Goal: Task Accomplishment & Management: Use online tool/utility

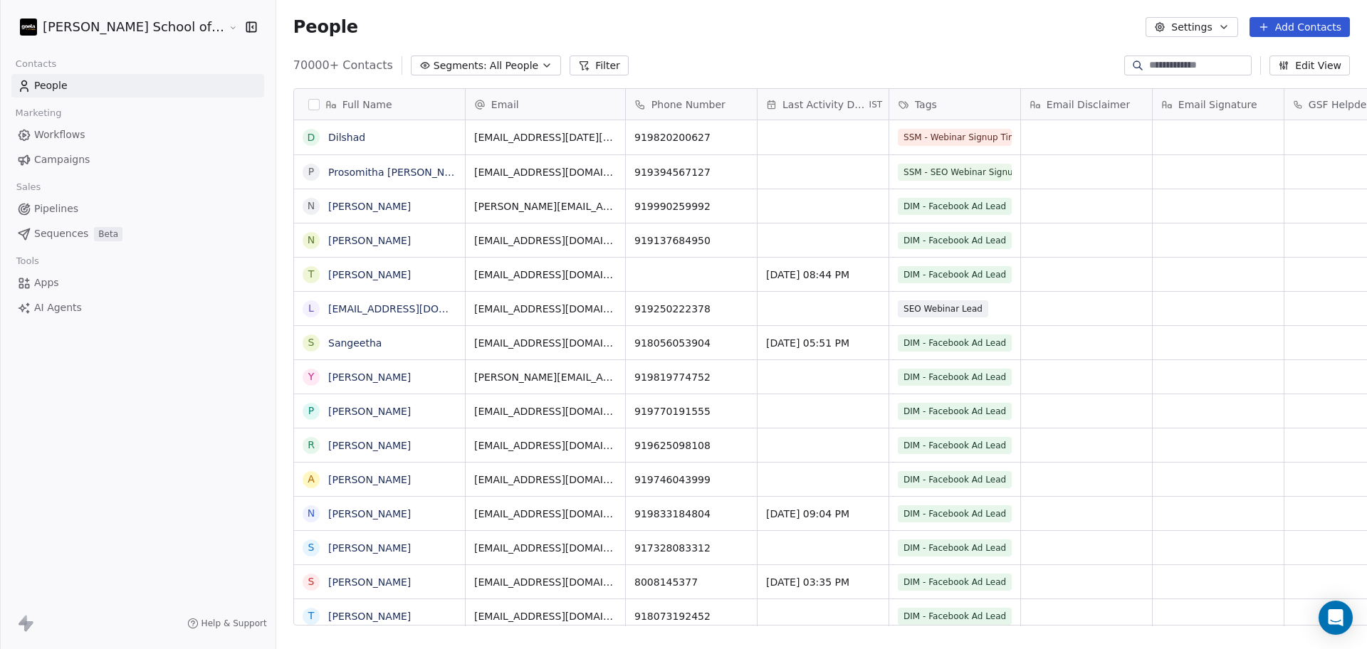
scroll to position [14, 14]
click at [928, 56] on div "70000+ Contacts Segments: All People Filter Edit View" at bounding box center [821, 65] width 1090 height 23
click at [1204, 36] on button "Settings" at bounding box center [1191, 27] width 92 height 20
click at [1204, 25] on html "[PERSON_NAME] School of Finance LLP Contacts People Marketing Workflows Campaig…" at bounding box center [683, 324] width 1367 height 649
click at [1182, 33] on button "Settings" at bounding box center [1191, 27] width 92 height 20
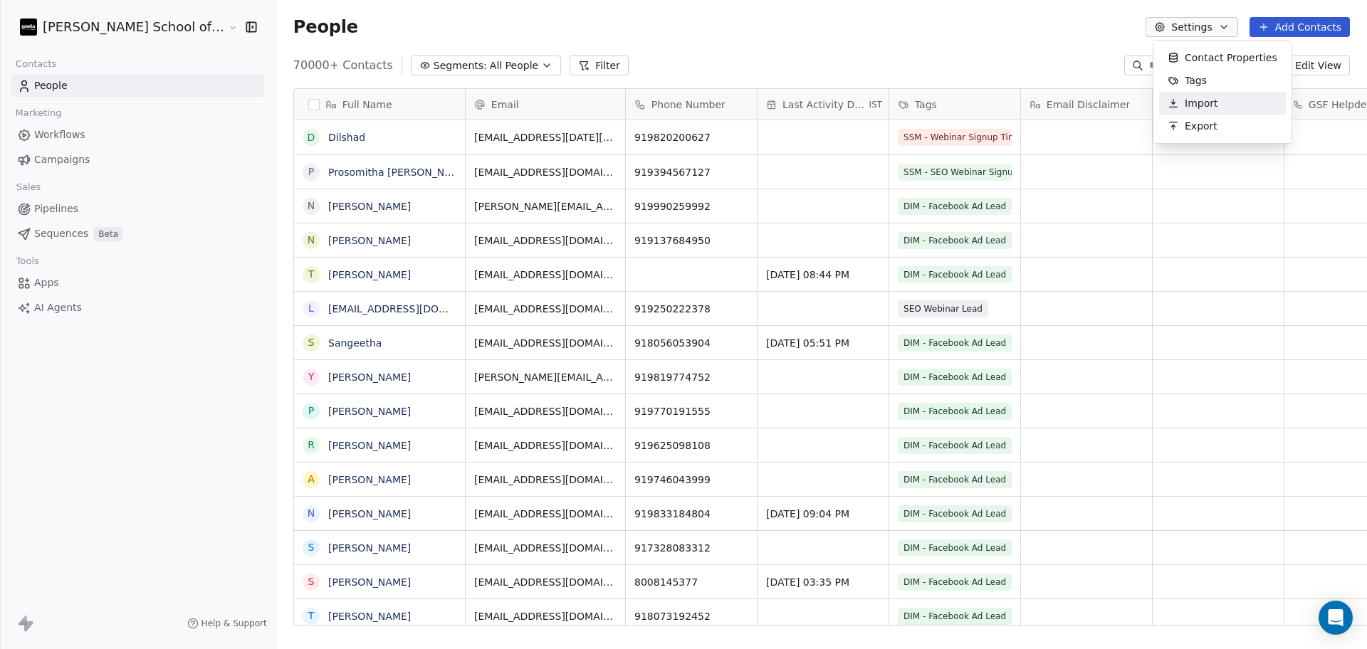
click at [1172, 104] on icon "Suggestions" at bounding box center [1172, 103] width 2 height 2
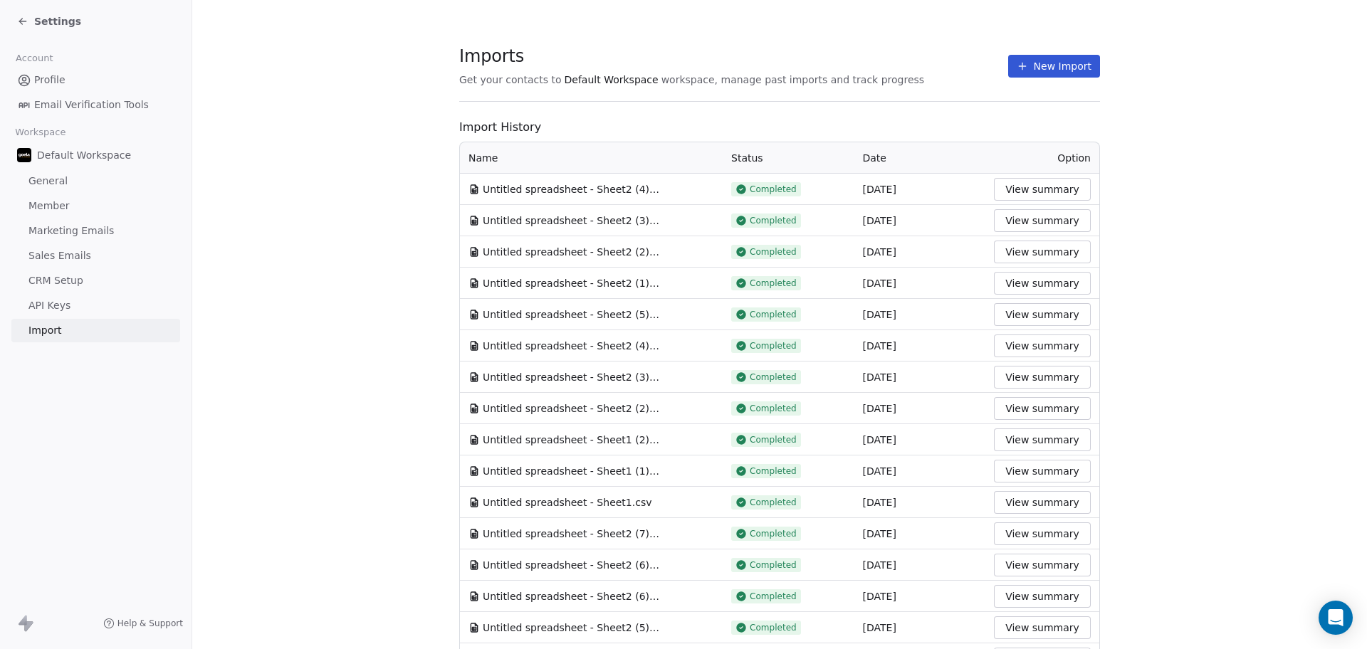
click at [1075, 65] on button "New Import" at bounding box center [1054, 66] width 92 height 23
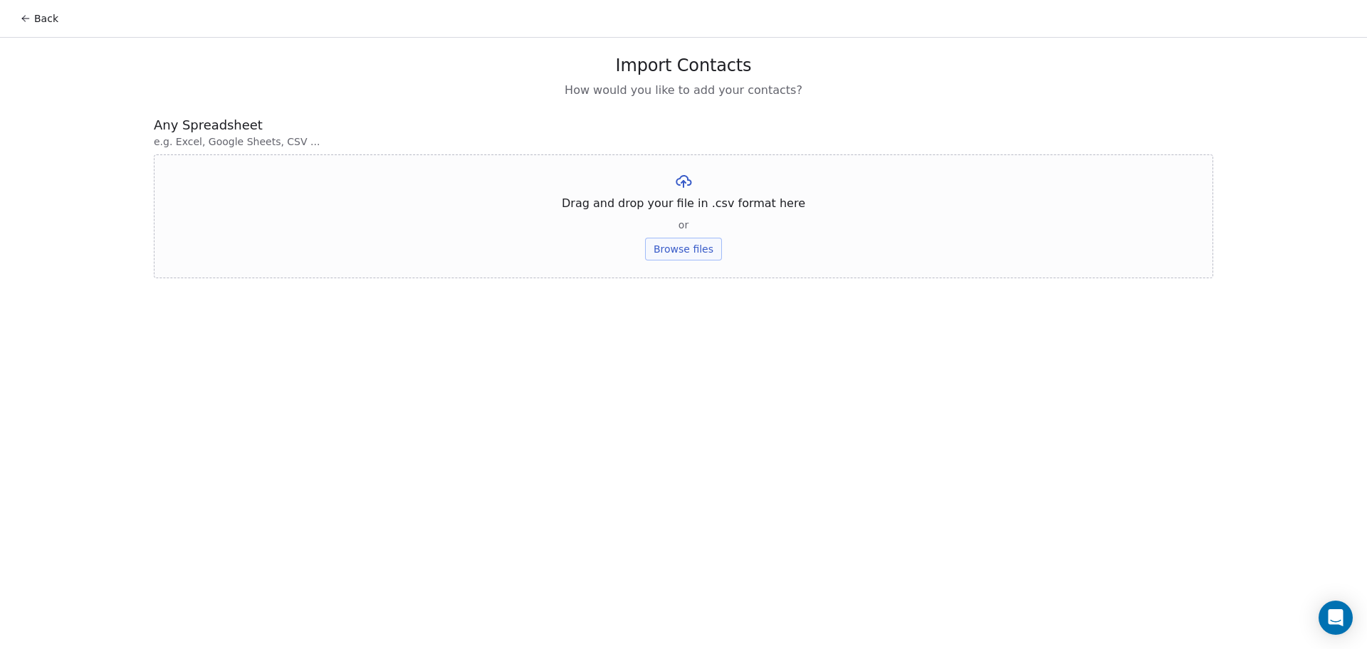
click at [667, 261] on div "Drag and drop your file in .csv format here or Browse files" at bounding box center [683, 216] width 1059 height 124
click at [667, 242] on button "Browse files" at bounding box center [683, 249] width 77 height 23
click at [699, 214] on button "Upload" at bounding box center [683, 209] width 52 height 23
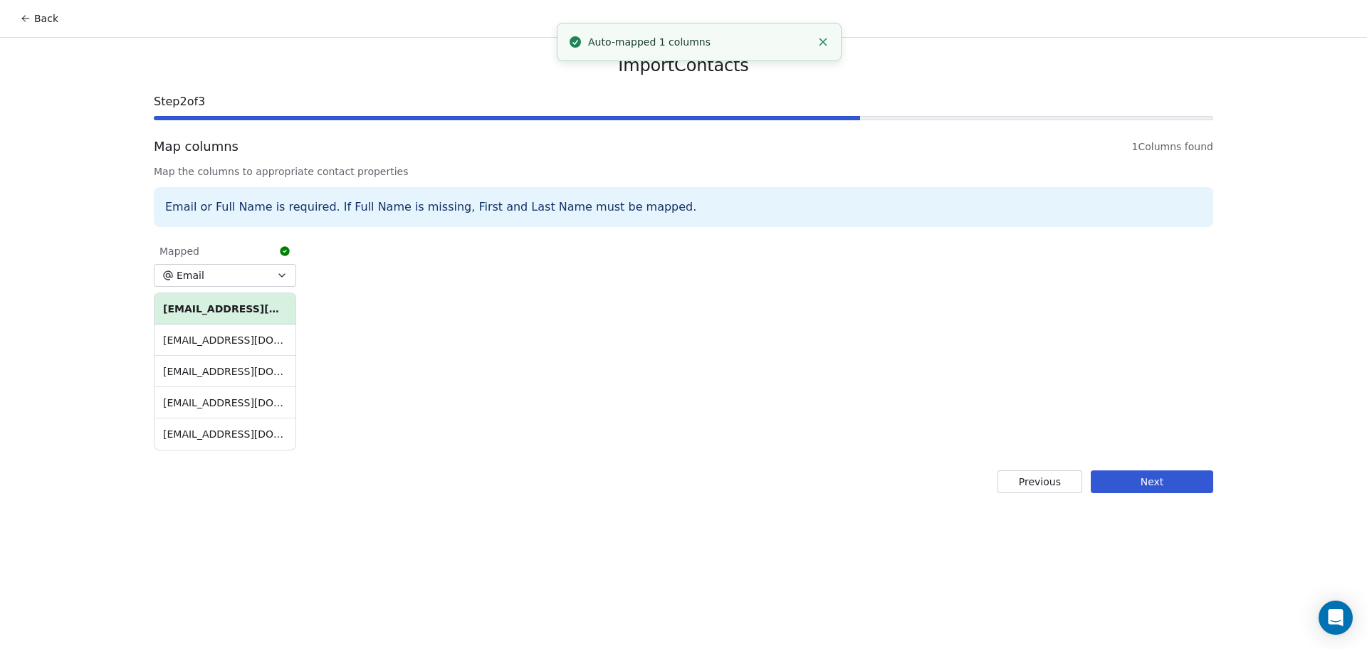
click at [1122, 479] on button "Next" at bounding box center [1151, 481] width 122 height 23
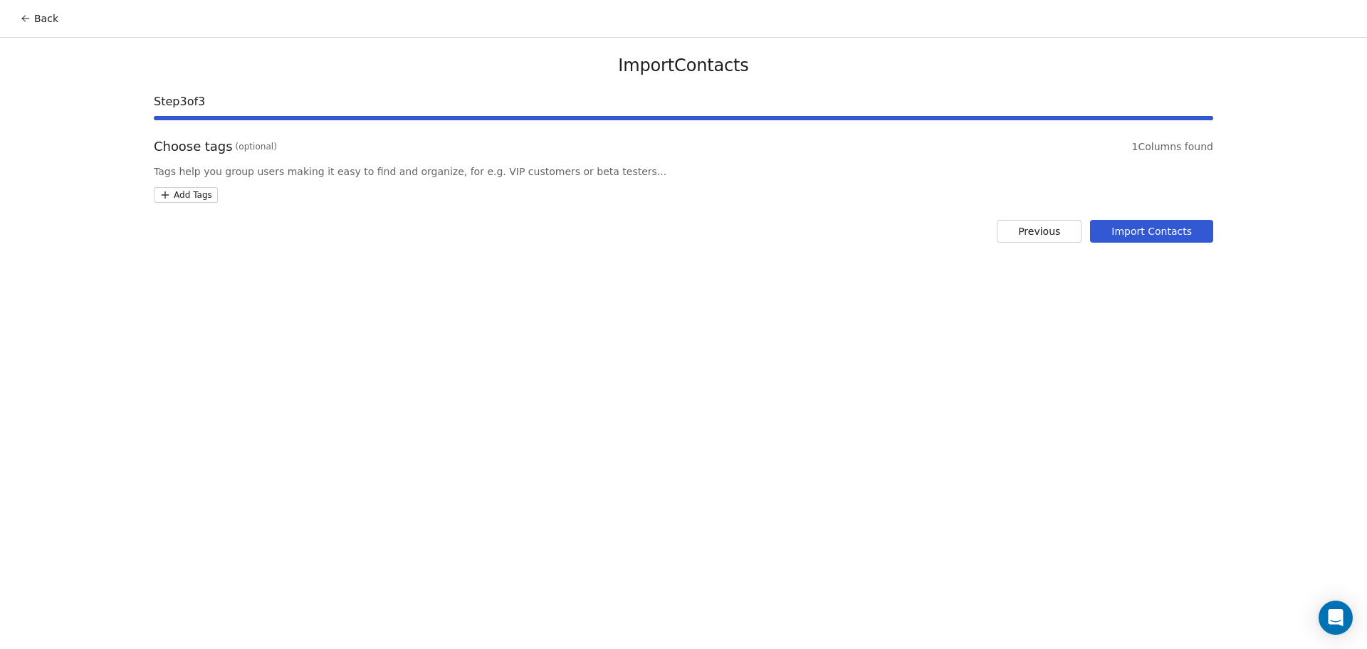
click at [211, 202] on html "Back Import Contacts Step 3 of 3 Choose tags (optional) 1 Columns found Tags he…" at bounding box center [683, 324] width 1367 height 649
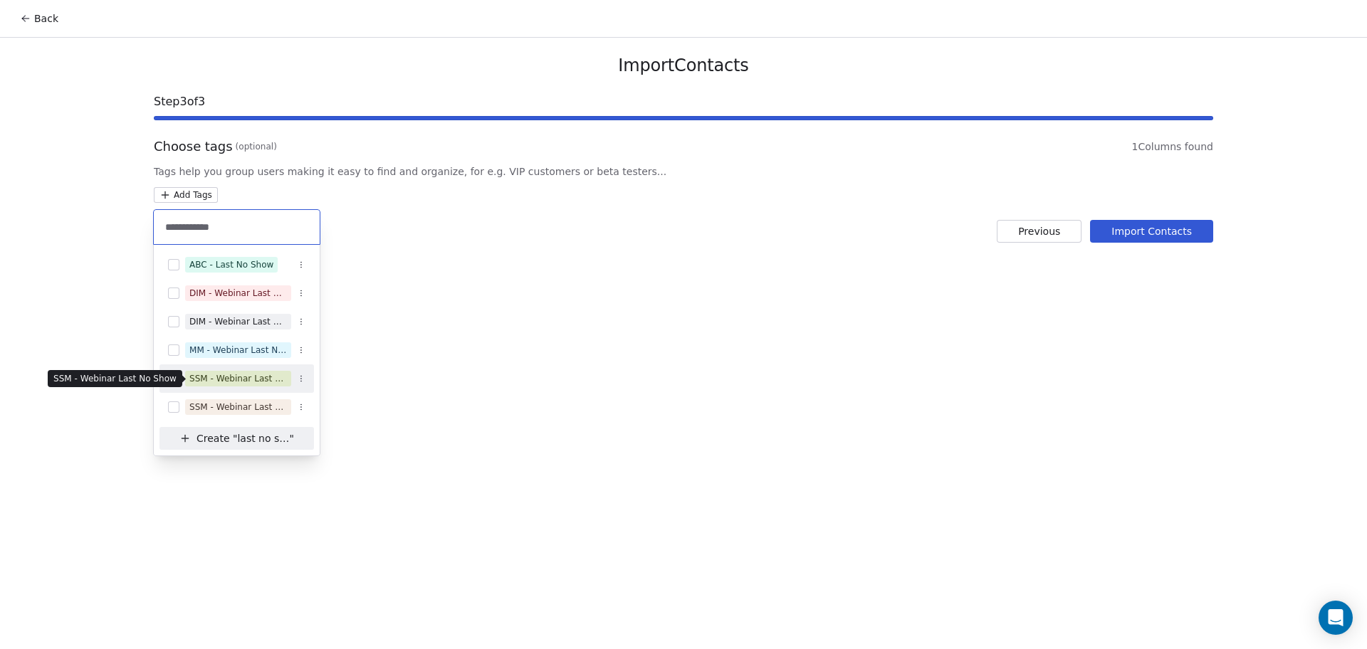
type input "**********"
click at [239, 380] on div "SSM - Webinar Last No Show" at bounding box center [238, 378] width 98 height 13
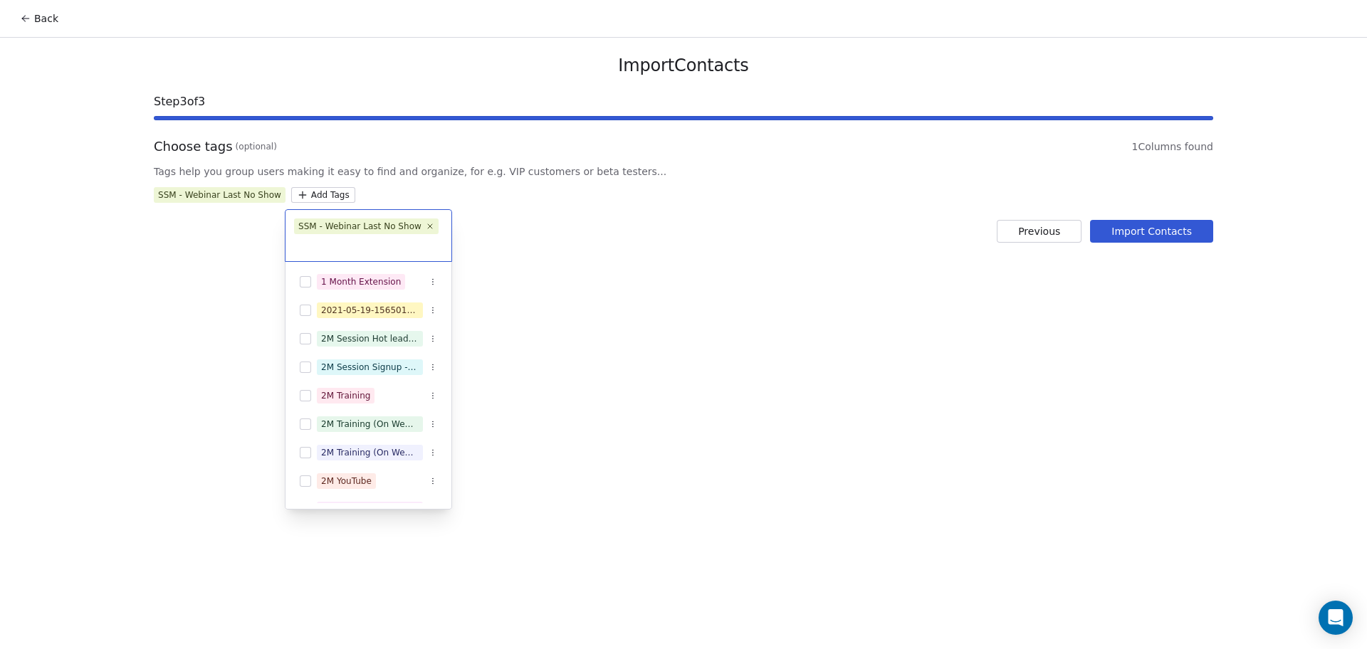
click at [599, 358] on html "Back Import Contacts Step 3 of 3 Choose tags (optional) 1 Columns found Tags he…" at bounding box center [683, 324] width 1367 height 649
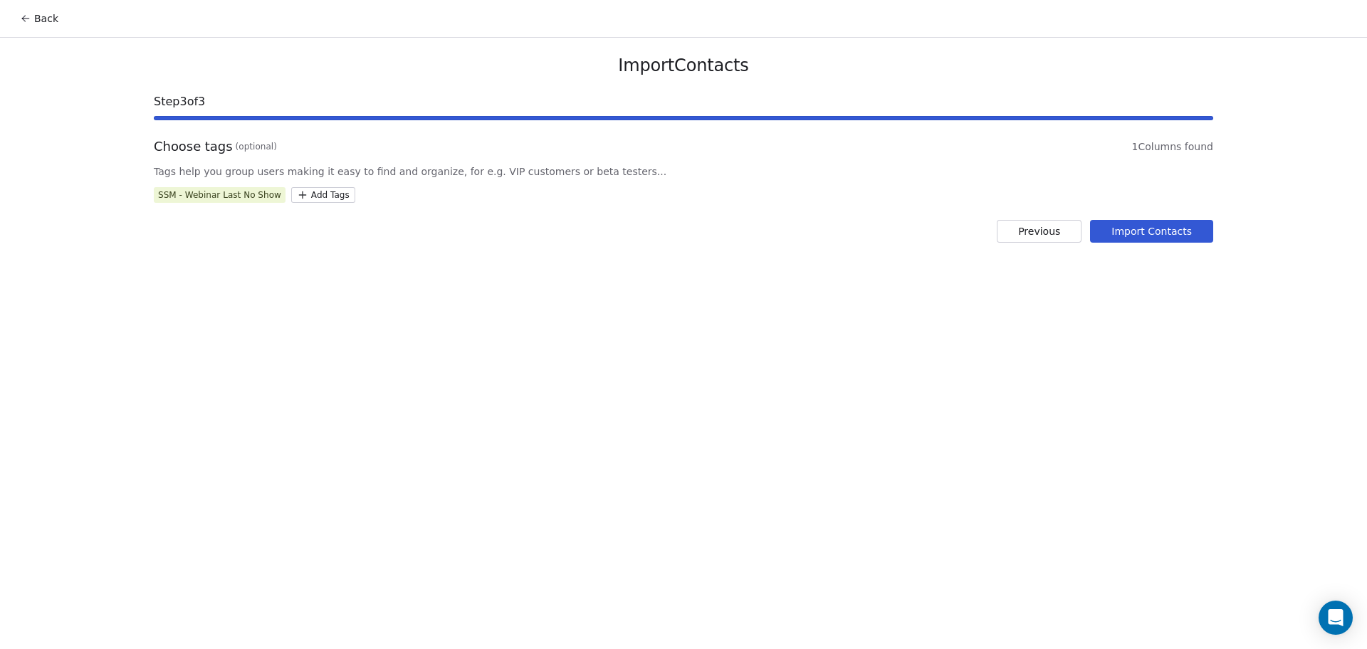
click at [1201, 229] on button "Import Contacts" at bounding box center [1151, 231] width 123 height 23
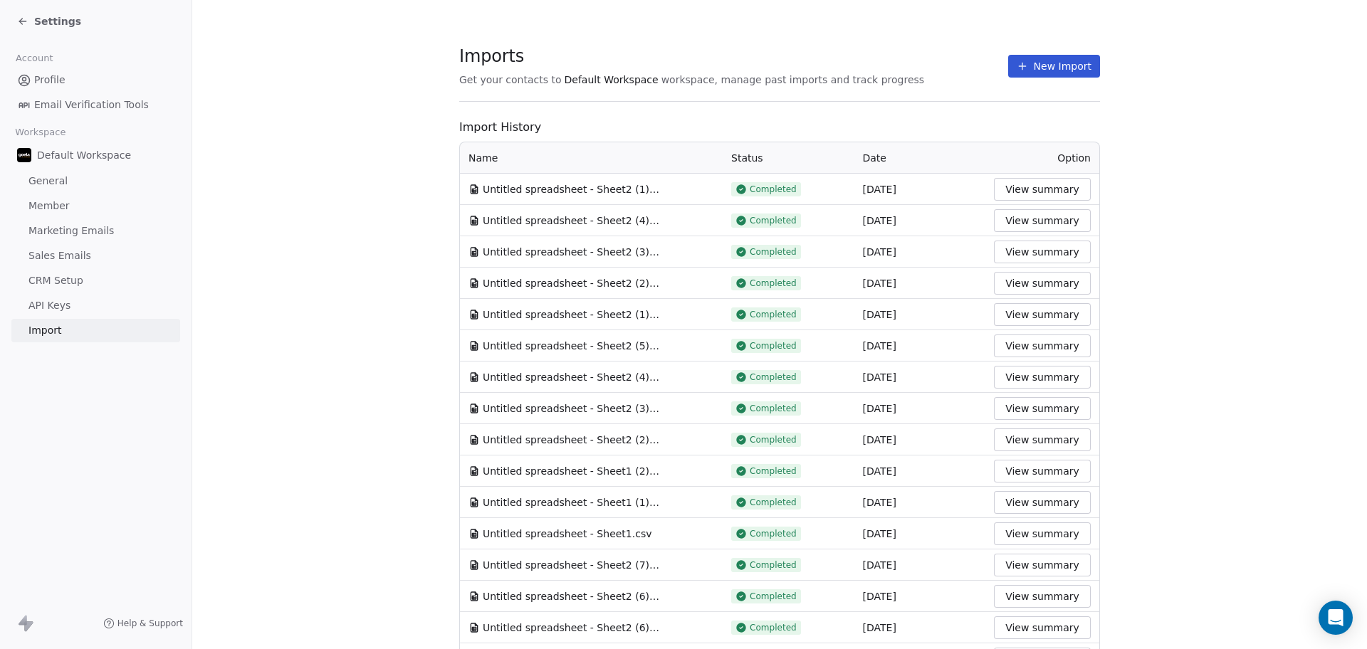
click at [1008, 65] on button "New Import" at bounding box center [1054, 66] width 92 height 23
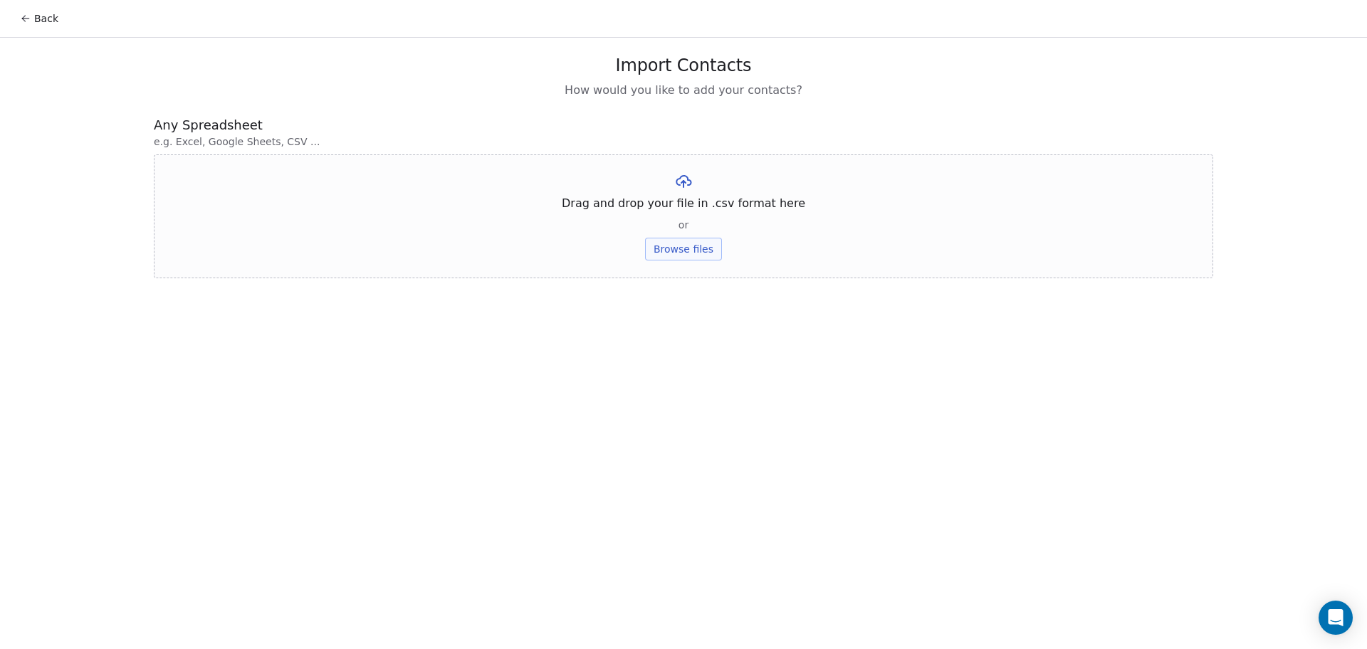
click at [735, 248] on div "Drag and drop your file in .csv format here or Browse files" at bounding box center [683, 216] width 1059 height 124
click at [714, 242] on button "Browse files" at bounding box center [683, 249] width 77 height 23
click at [691, 199] on button "Upload" at bounding box center [683, 209] width 52 height 23
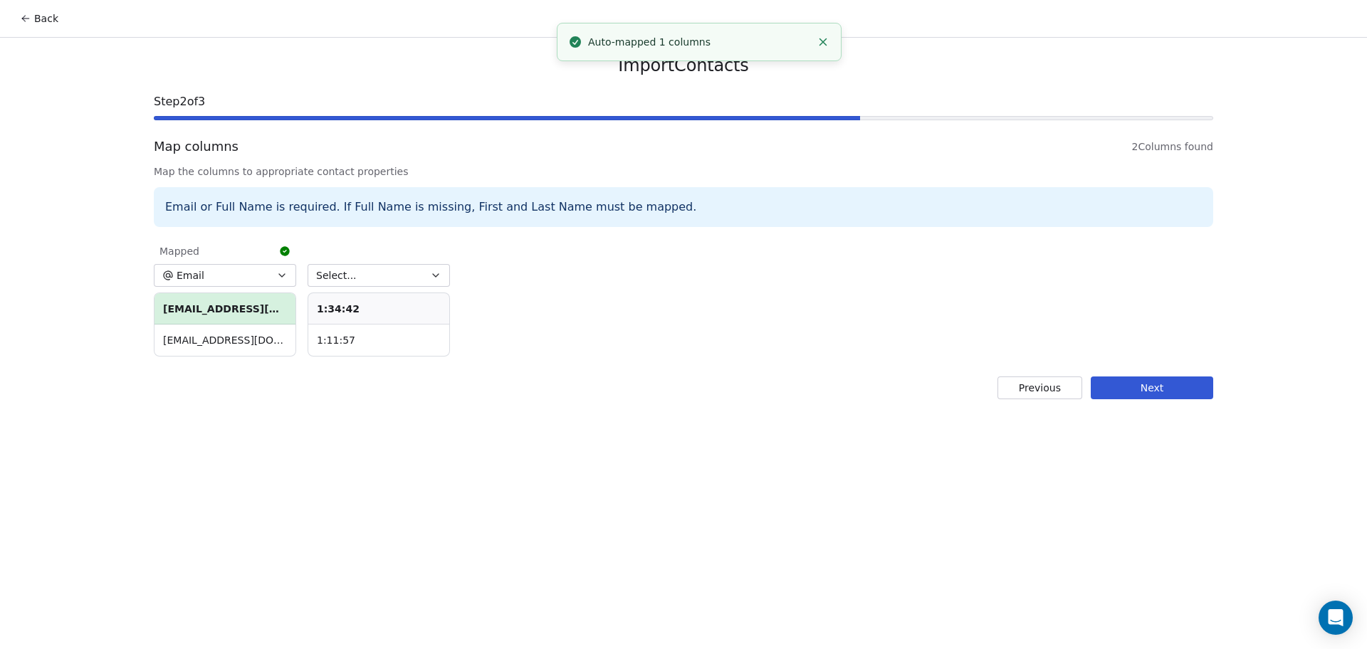
click at [369, 277] on button "Select..." at bounding box center [378, 275] width 142 height 23
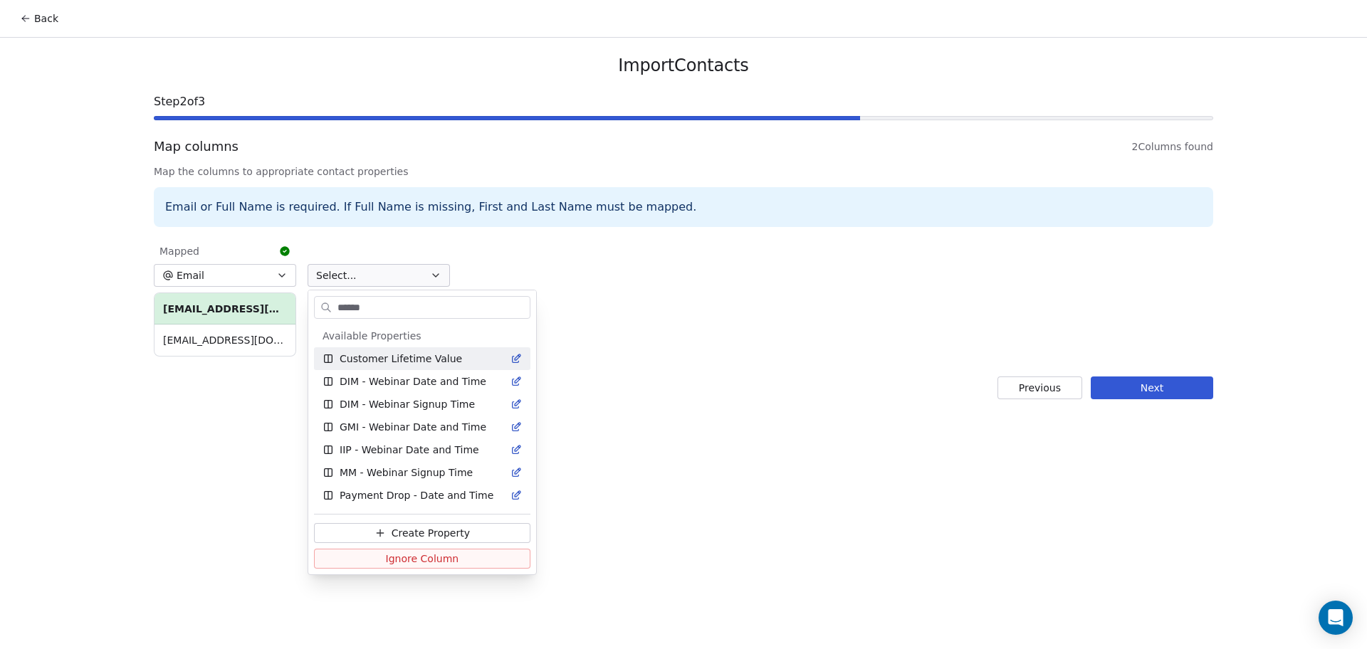
type input "*******"
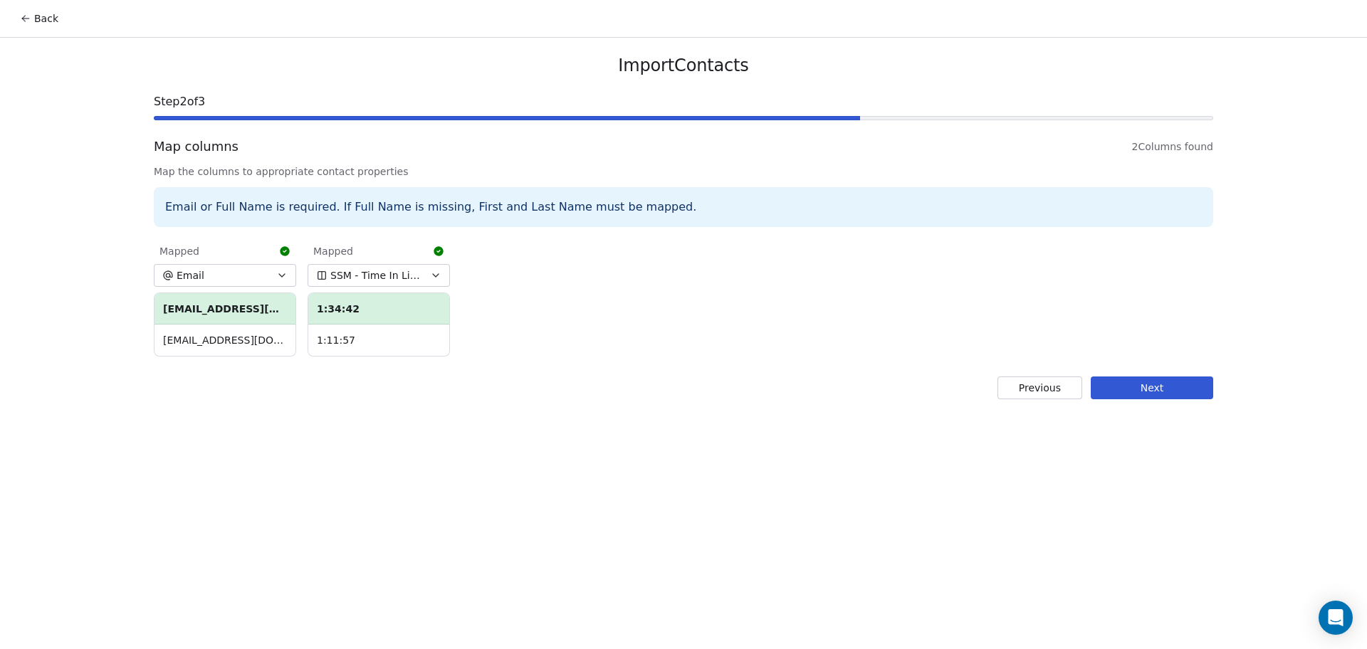
click at [1186, 380] on button "Next" at bounding box center [1151, 388] width 122 height 23
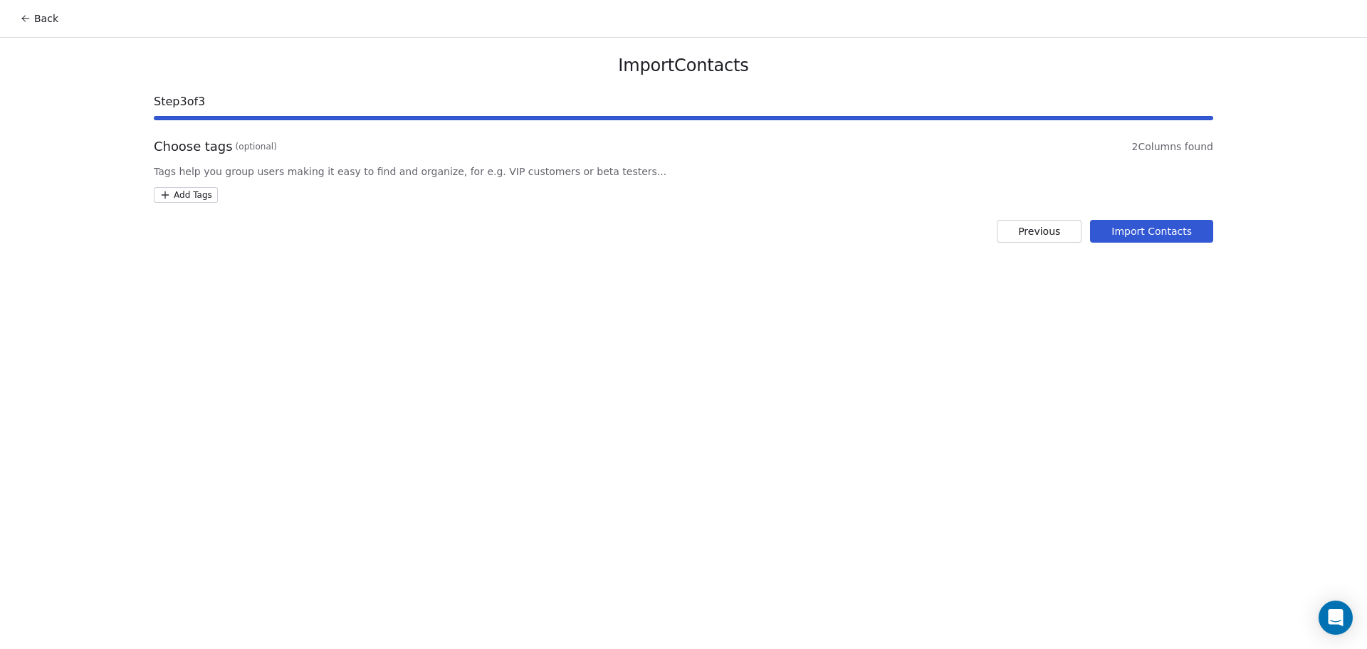
click at [194, 197] on html "Back Import Contacts Step 3 of 3 Choose tags (optional) 2 Columns found Tags he…" at bounding box center [683, 324] width 1367 height 649
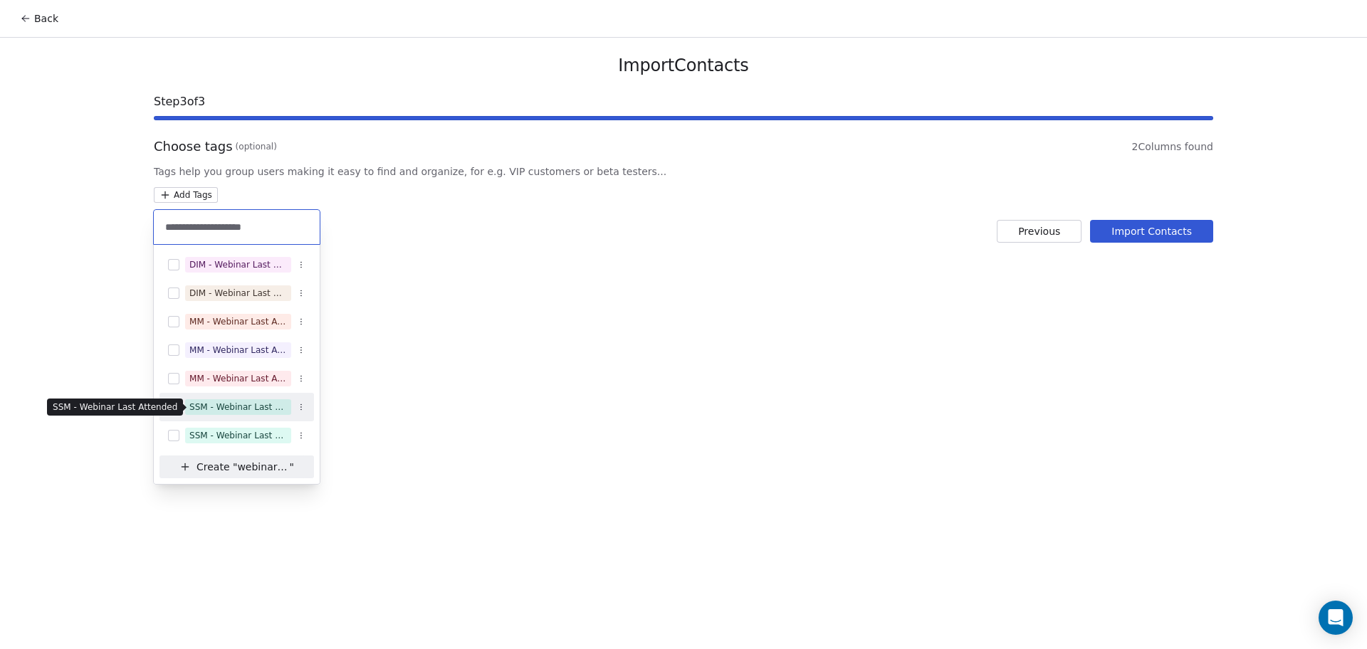
type input "**********"
click at [248, 410] on div "SSM - Webinar Last Attended" at bounding box center [238, 407] width 98 height 13
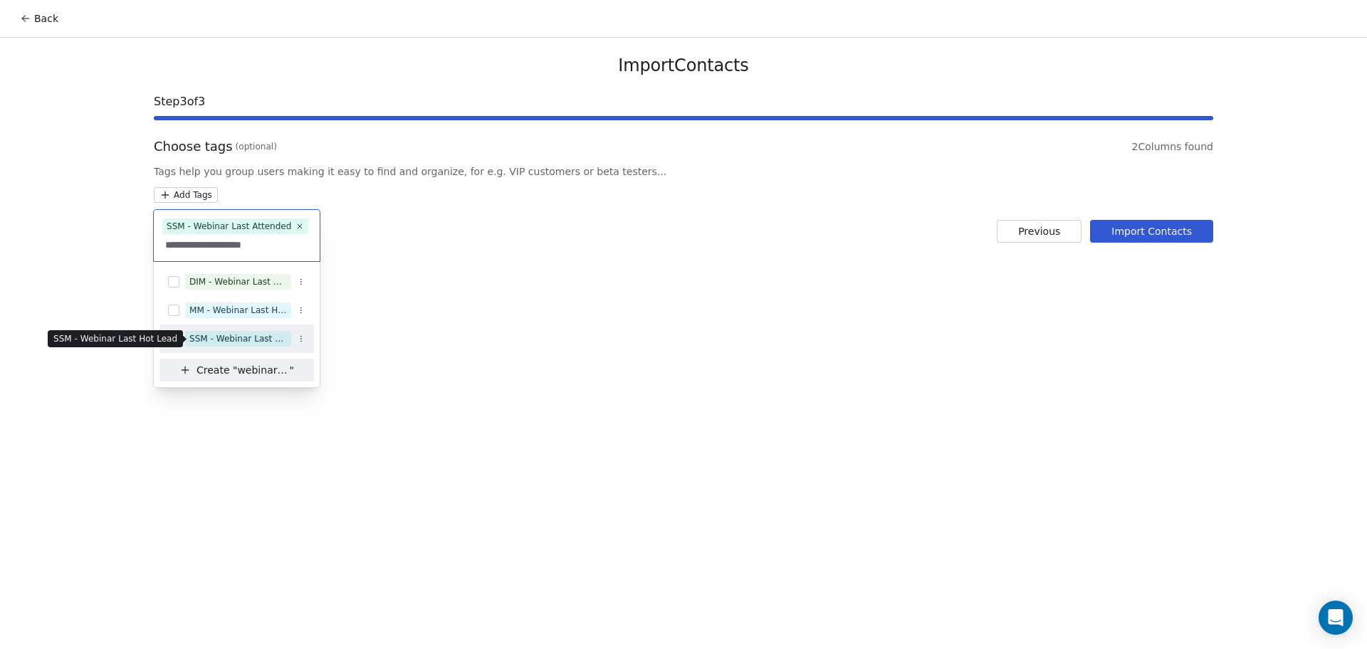
type input "**********"
click at [254, 334] on div "SSM - Webinar Last Hot Lead" at bounding box center [238, 338] width 98 height 13
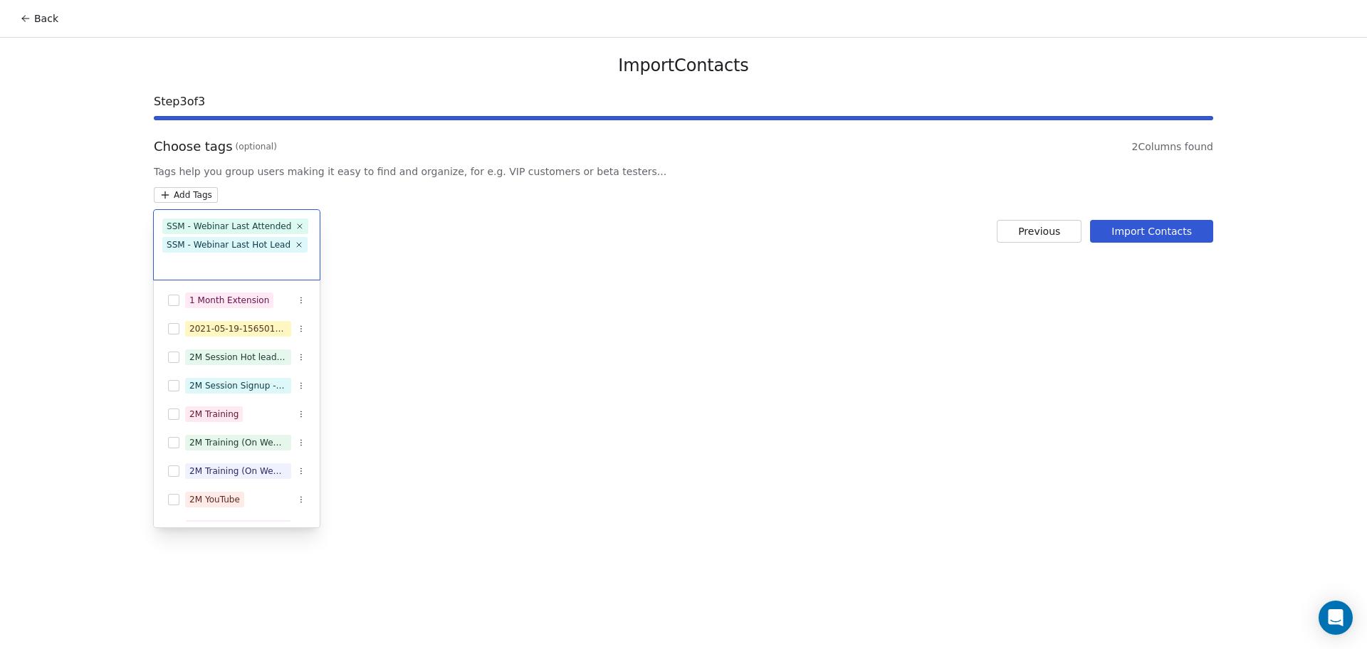
click at [455, 289] on html "Back Import Contacts Step 3 of 3 Choose tags (optional) 2 Columns found Tags he…" at bounding box center [683, 324] width 1367 height 649
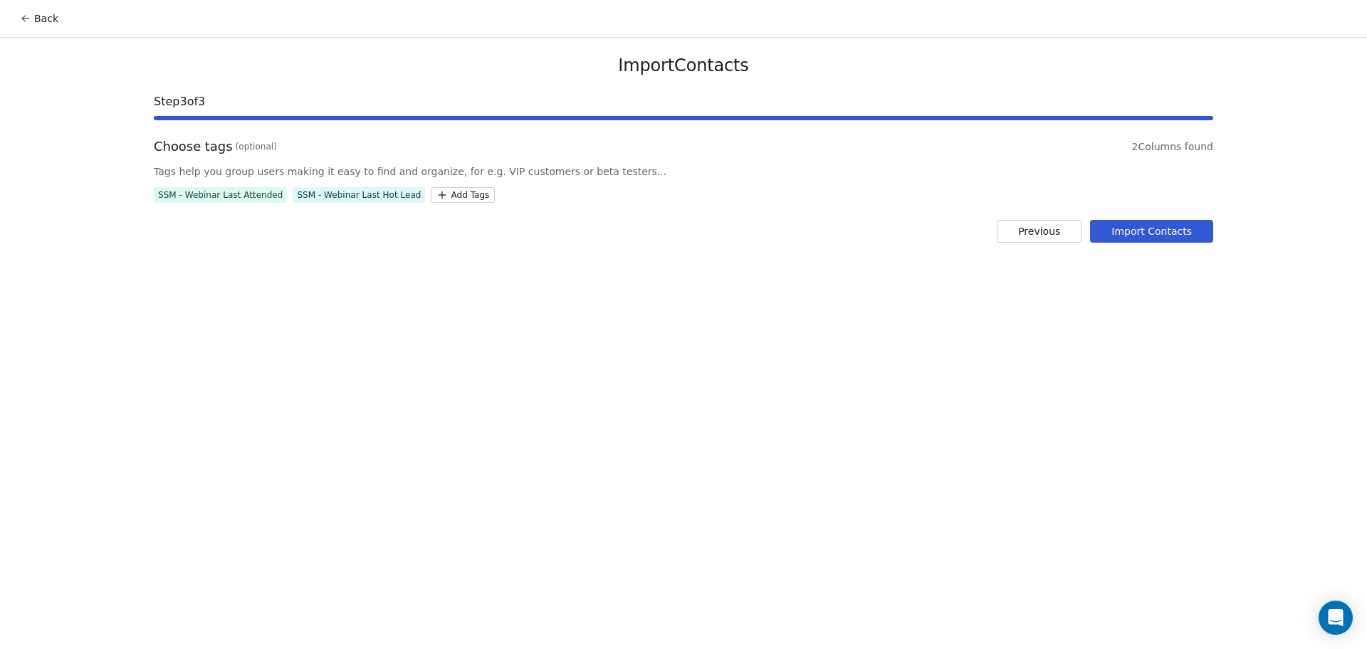
click at [1117, 227] on button "Import Contacts" at bounding box center [1151, 231] width 123 height 23
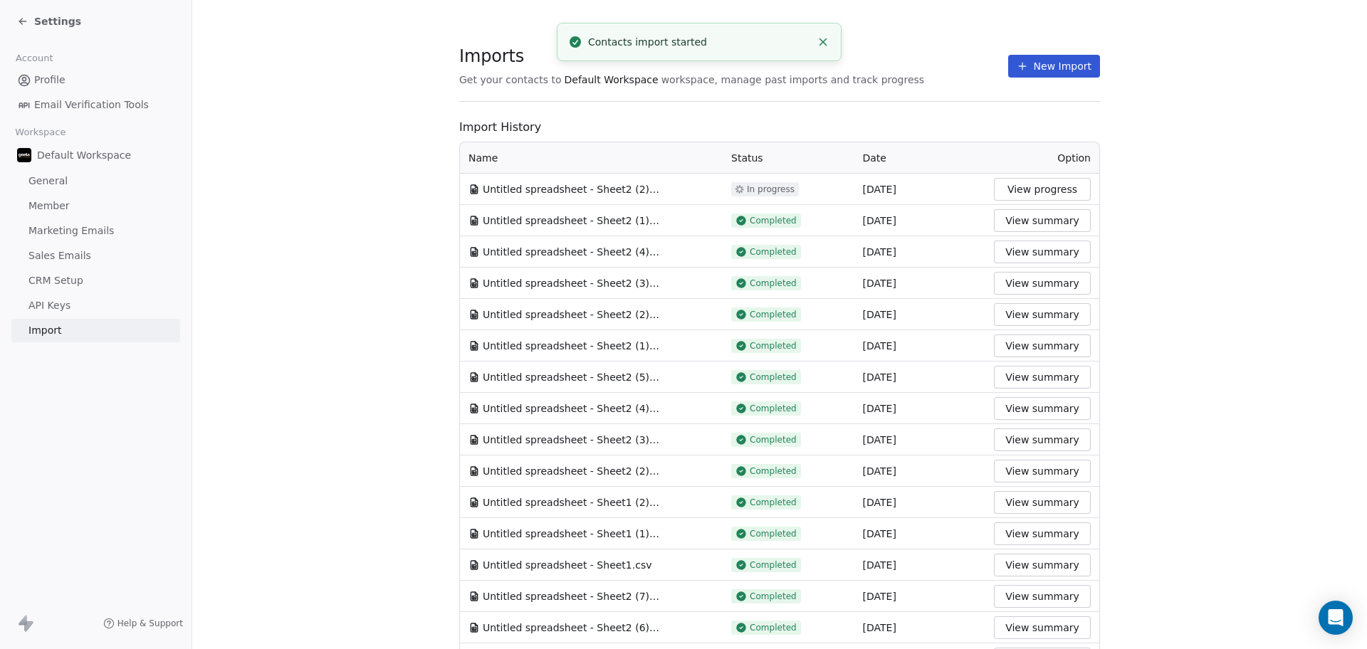
click at [1030, 65] on button "New Import" at bounding box center [1054, 66] width 92 height 23
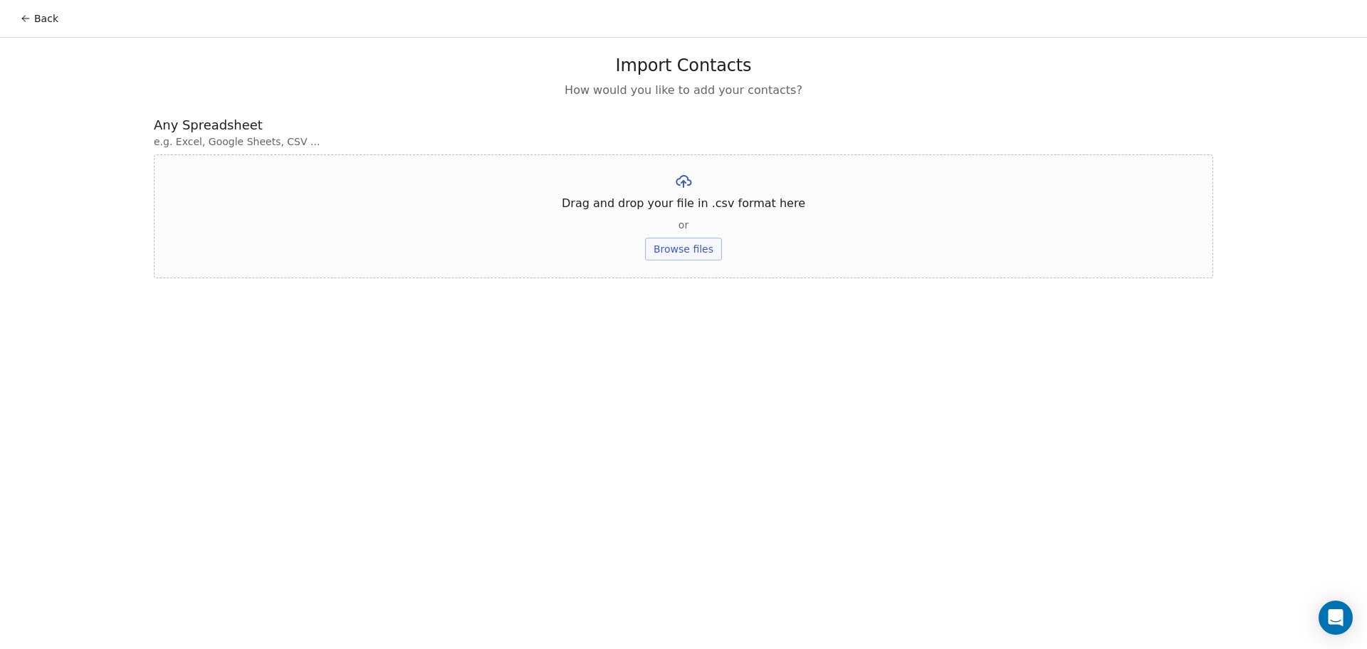
click at [717, 245] on button "Browse files" at bounding box center [683, 249] width 77 height 23
click at [688, 214] on button "Upload" at bounding box center [683, 209] width 52 height 23
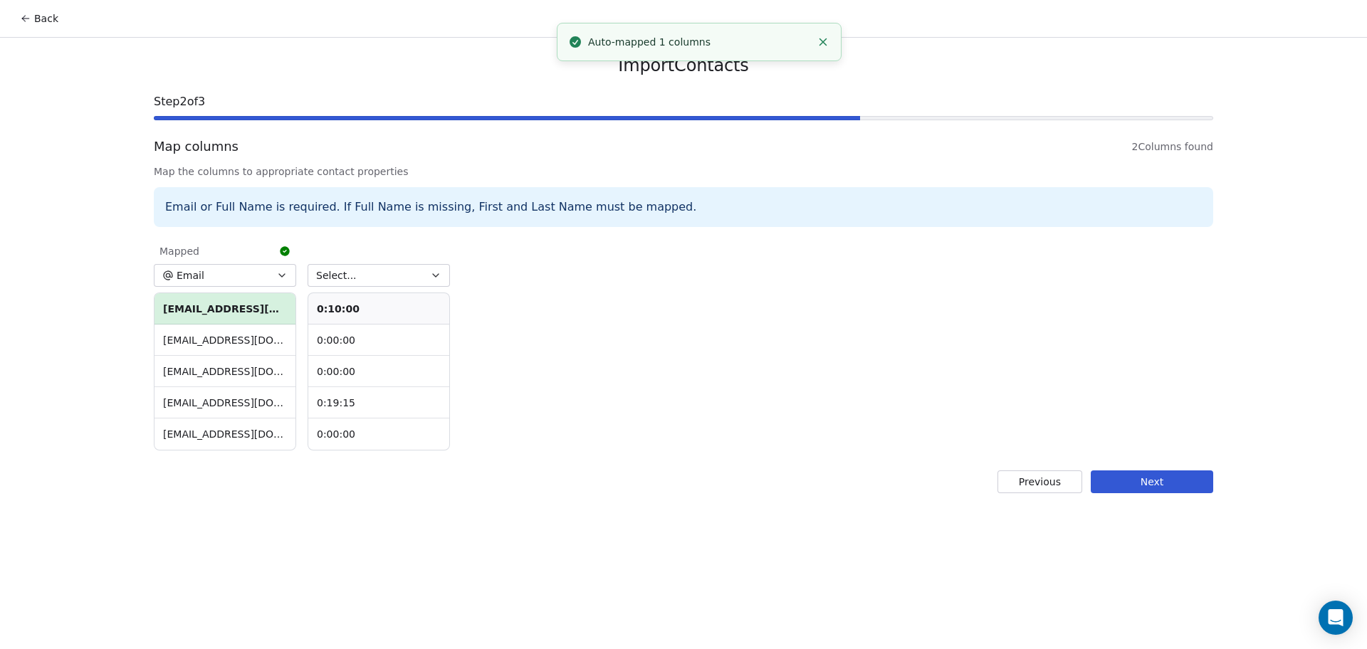
click at [370, 278] on button "Select..." at bounding box center [378, 275] width 142 height 23
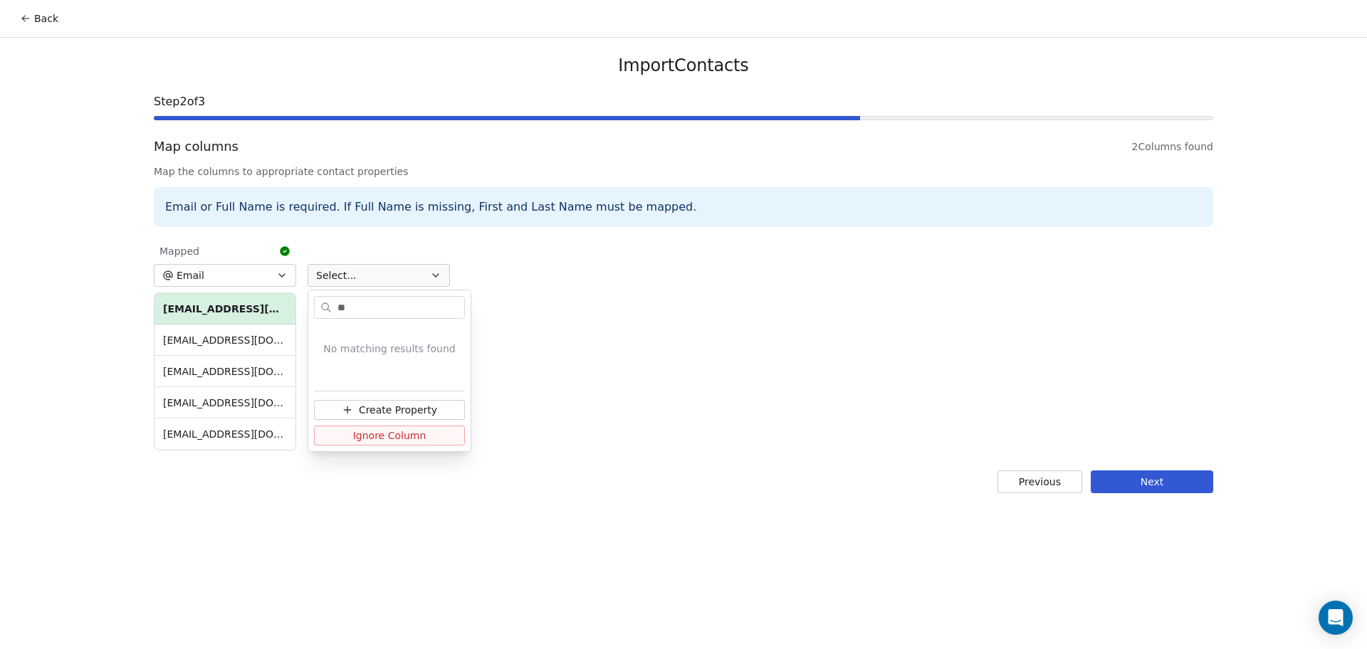
type input "*"
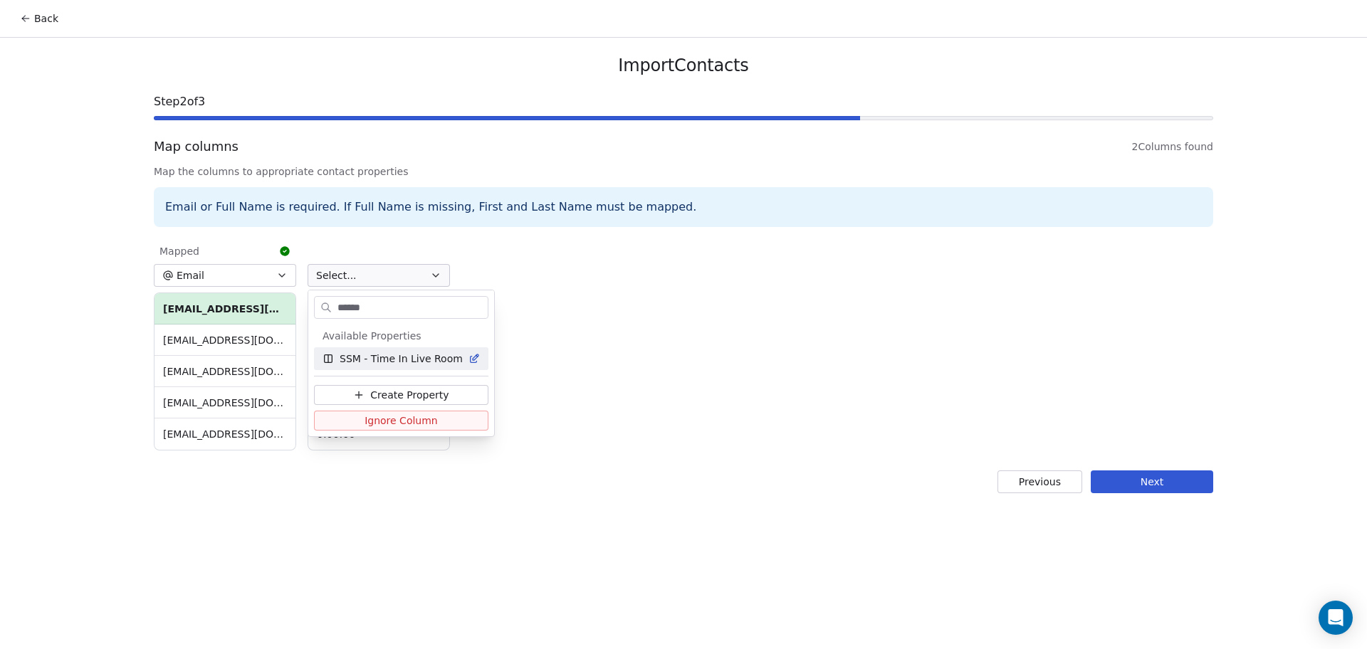
type input "*******"
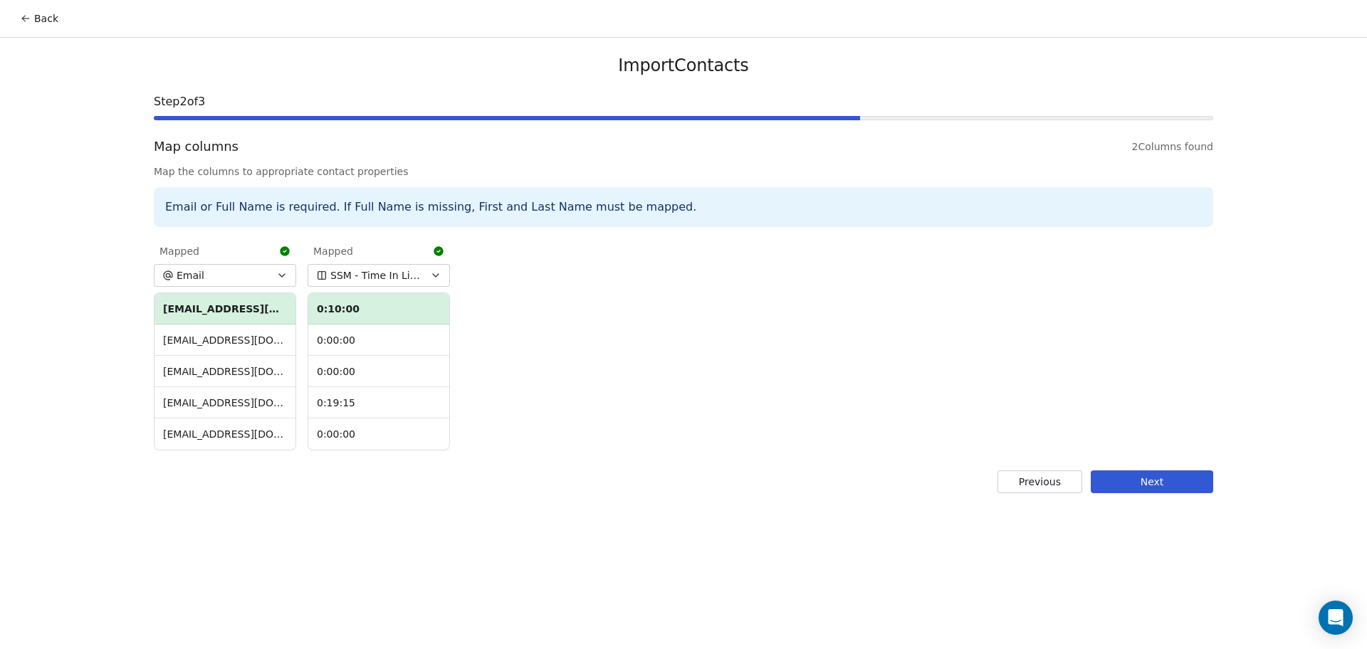
click at [1111, 473] on button "Next" at bounding box center [1151, 481] width 122 height 23
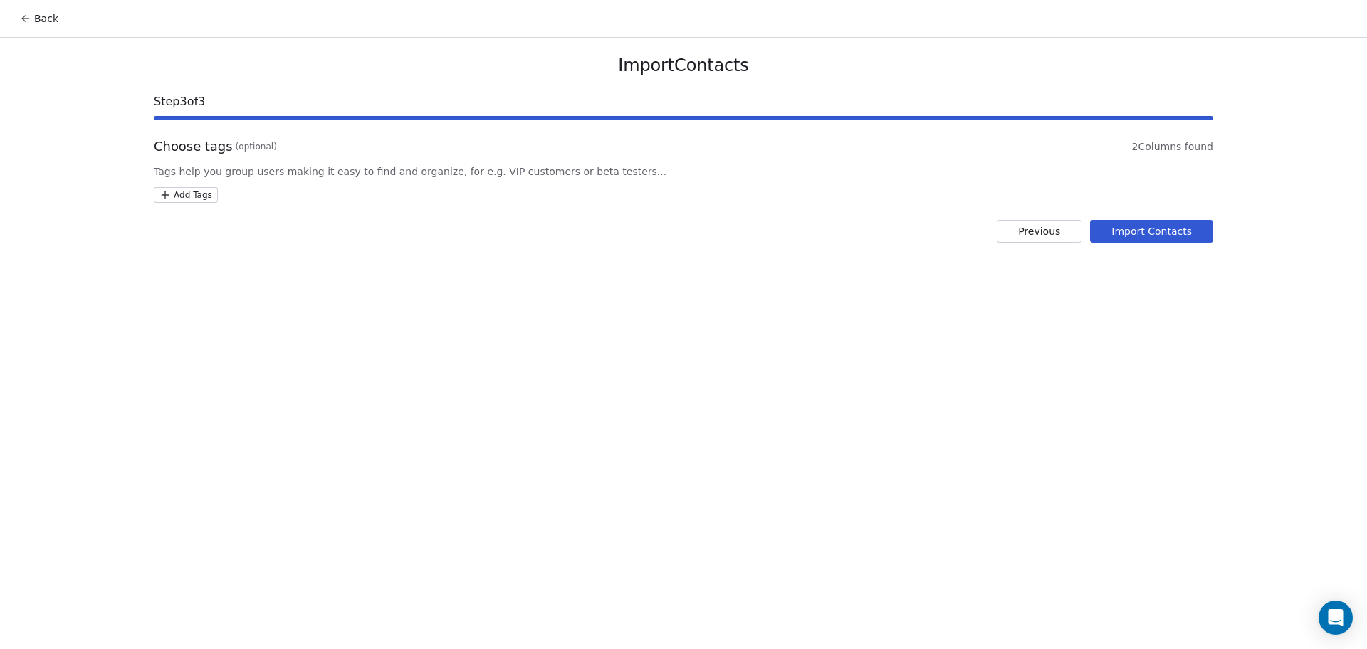
click at [170, 193] on html "Back Import Contacts Step 3 of 3 Choose tags (optional) 2 Columns found Tags he…" at bounding box center [683, 324] width 1367 height 649
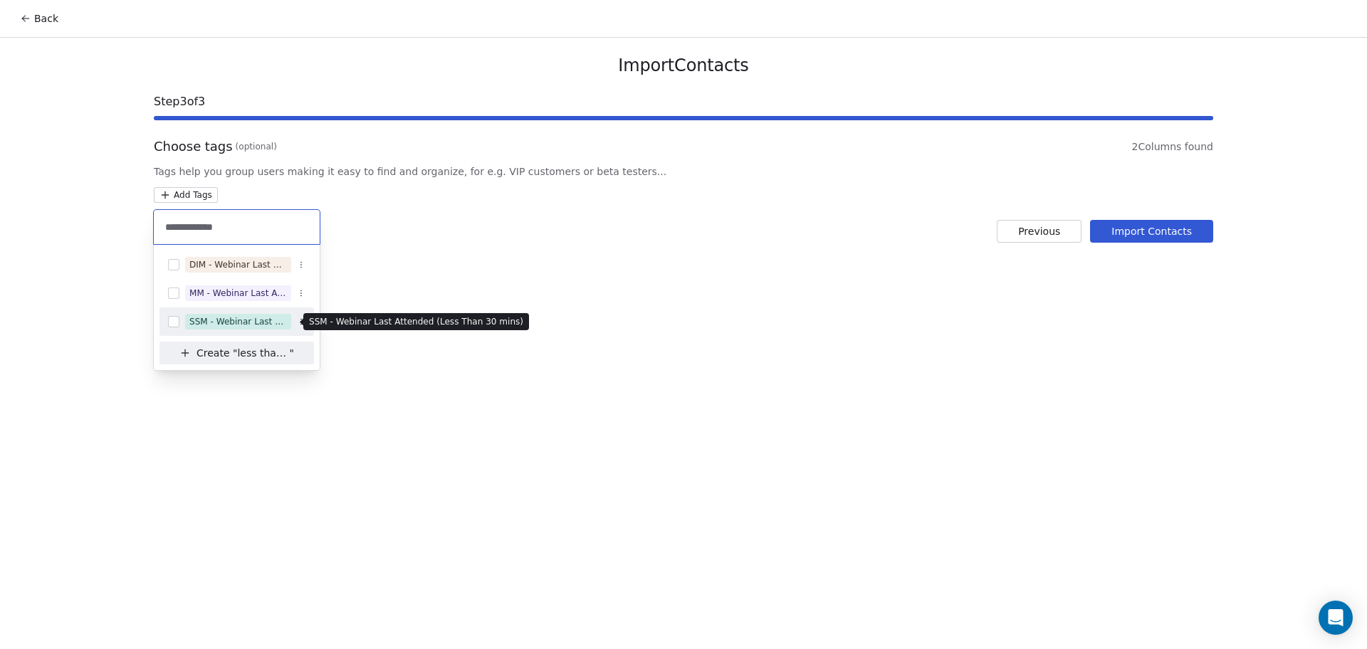
type input "**********"
click at [221, 315] on div "SSM - Webinar Last Attended (Less Than 30 mins)" at bounding box center [238, 321] width 98 height 13
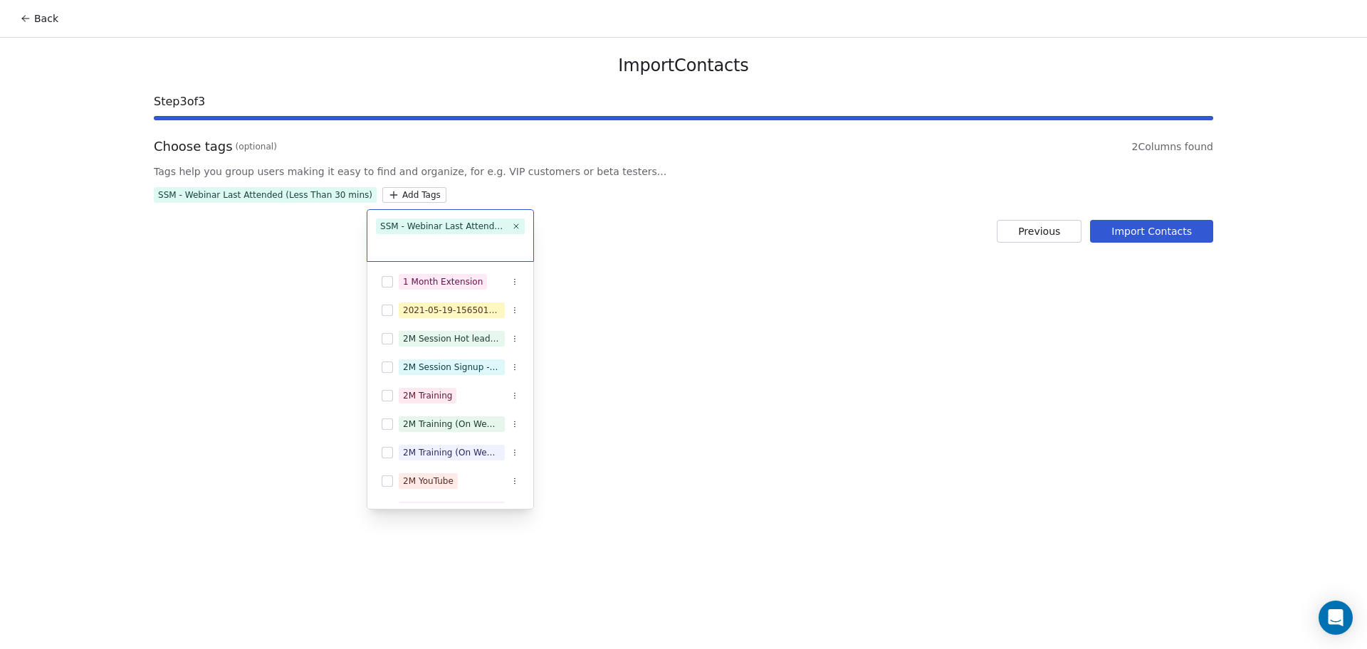
click at [608, 297] on html "Back Import Contacts Step 3 of 3 Choose tags (optional) 2 Columns found Tags he…" at bounding box center [683, 324] width 1367 height 649
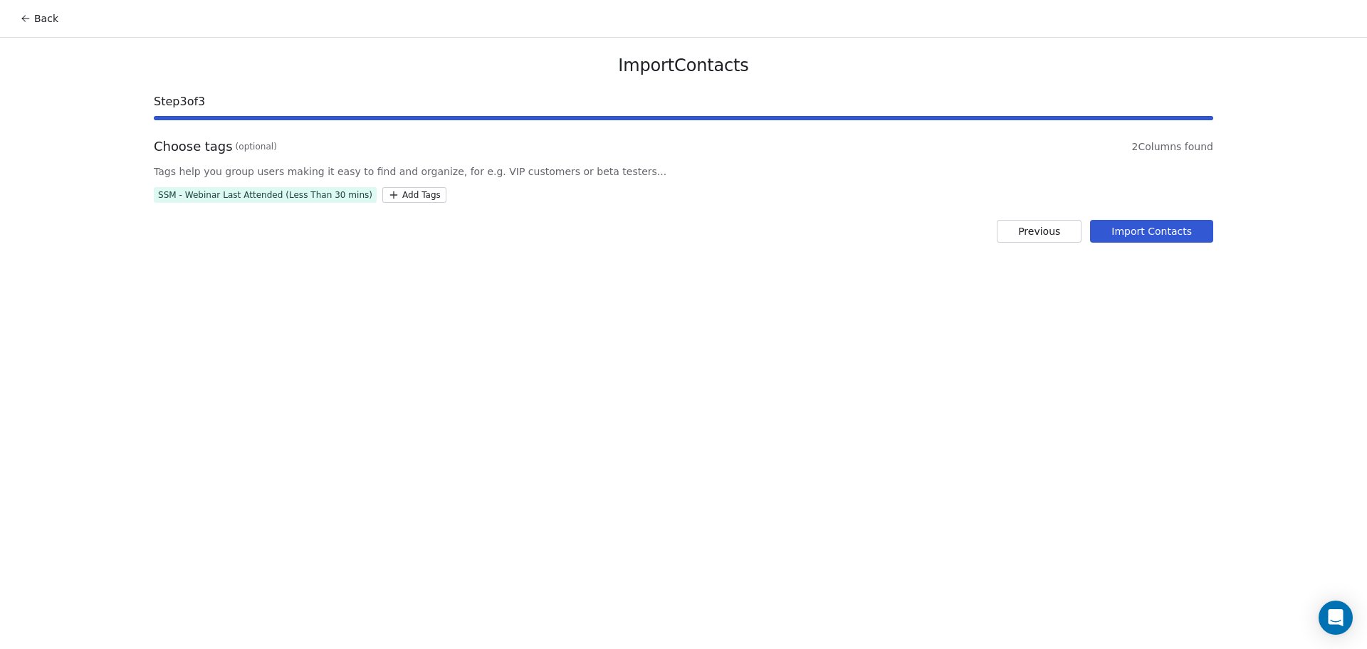
click at [1109, 236] on button "Import Contacts" at bounding box center [1151, 231] width 123 height 23
